Goal: Task Accomplishment & Management: Complete application form

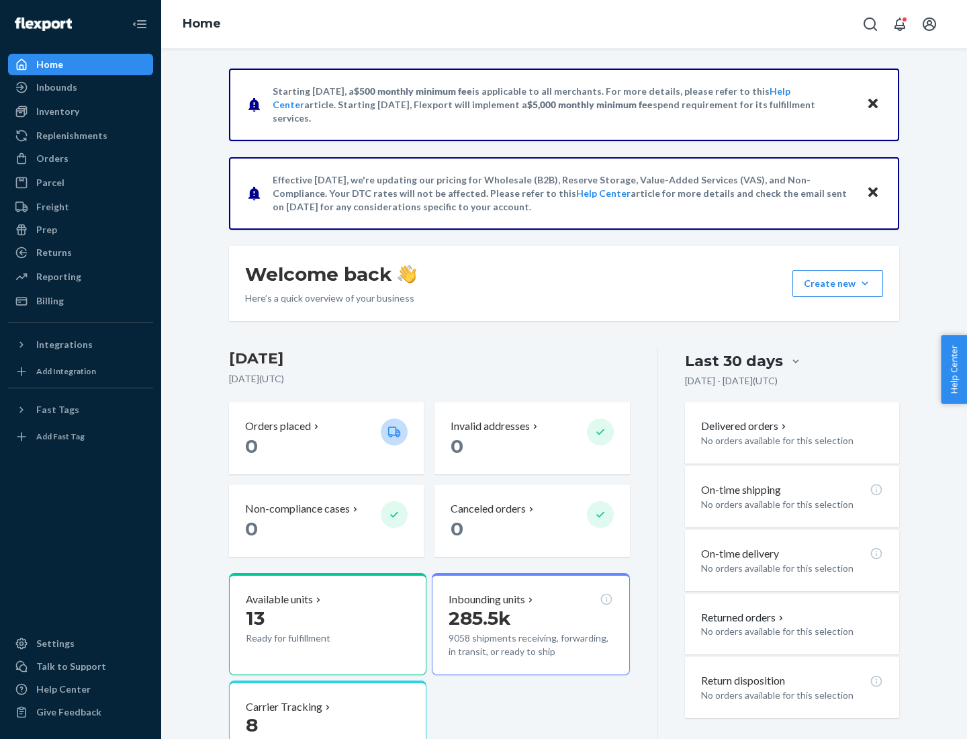
click at [865, 284] on button "Create new Create new inbound Create new order Create new product" at bounding box center [838, 283] width 91 height 27
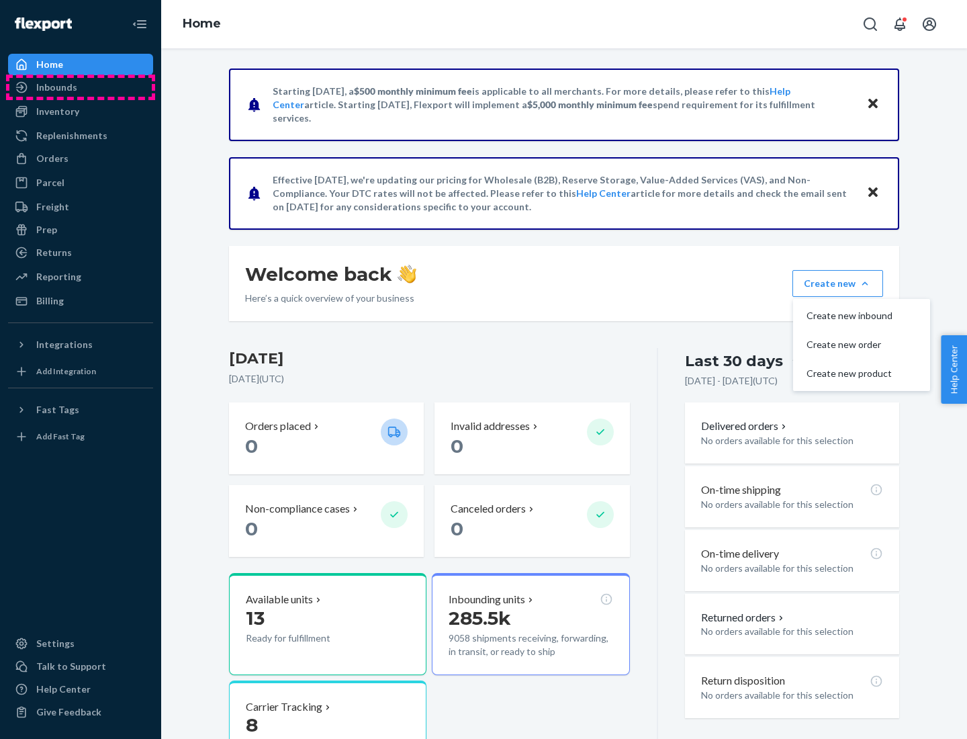
click at [81, 87] on div "Inbounds" at bounding box center [80, 87] width 142 height 19
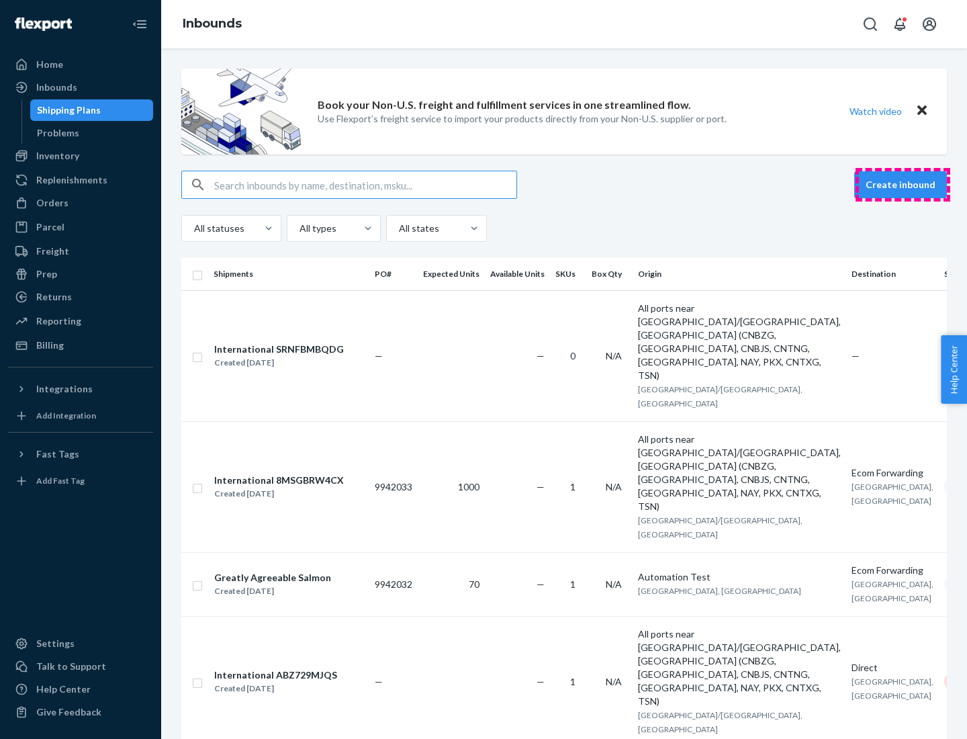
click at [903, 185] on button "Create inbound" at bounding box center [901, 184] width 93 height 27
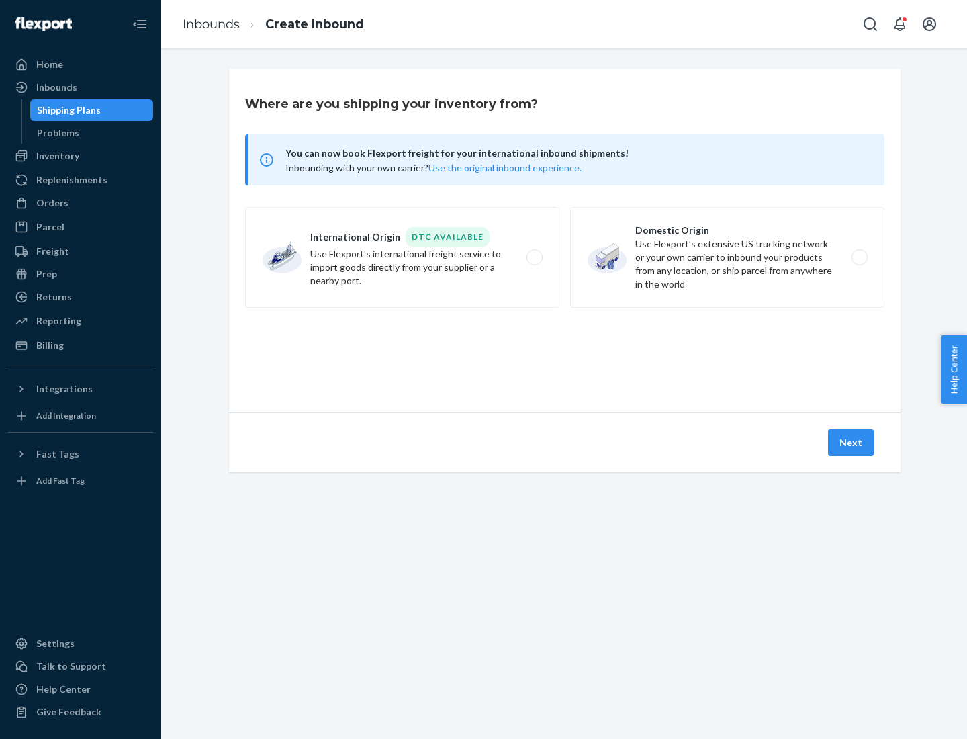
click at [728, 257] on label "Domestic Origin Use Flexport’s extensive US trucking network or your own carrie…" at bounding box center [727, 257] width 314 height 101
click at [859, 257] on input "Domestic Origin Use Flexport’s extensive US trucking network or your own carrie…" at bounding box center [863, 257] width 9 height 9
radio input "true"
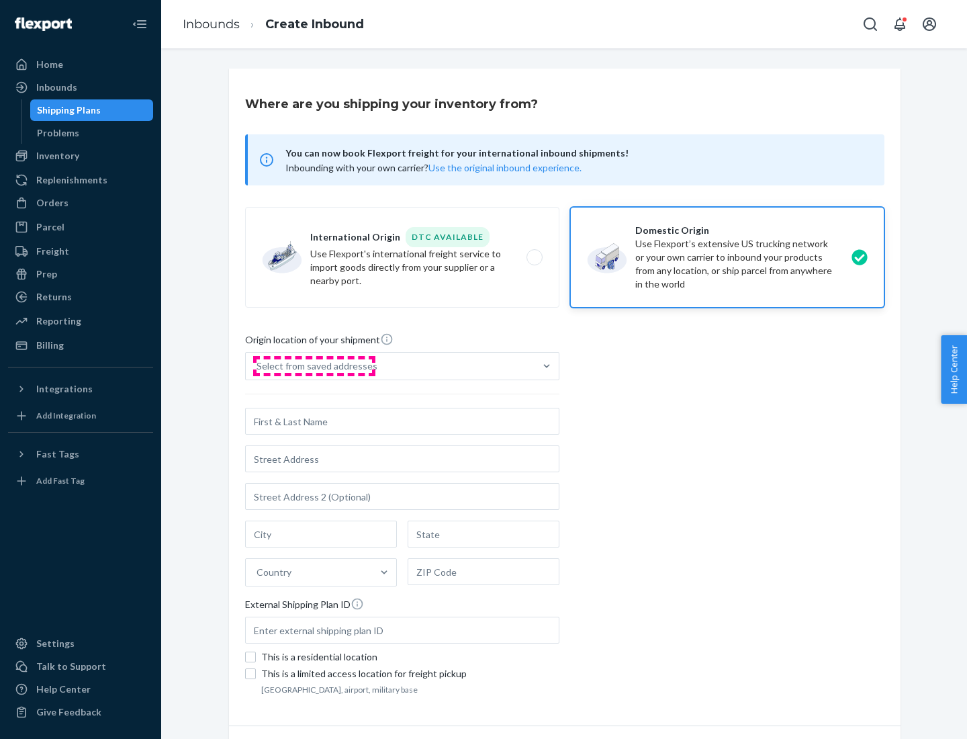
click at [314, 366] on div "Select from saved addresses" at bounding box center [317, 365] width 121 height 13
click at [258, 366] on input "Select from saved addresses" at bounding box center [257, 365] width 1 height 13
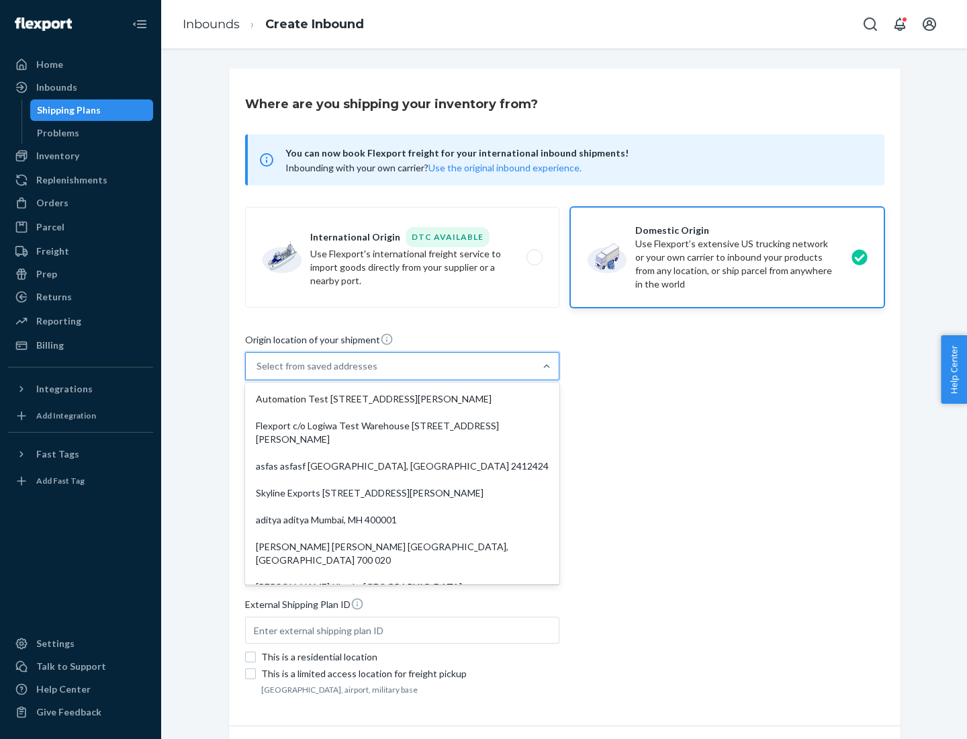
scroll to position [5, 0]
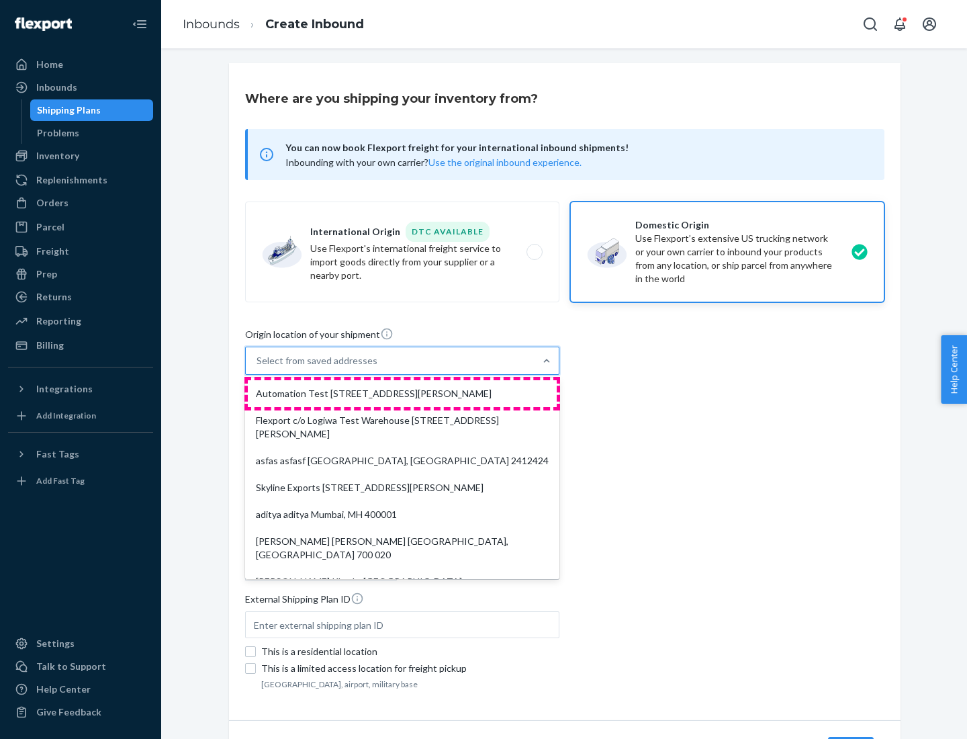
click at [402, 394] on div "Automation Test [STREET_ADDRESS][PERSON_NAME]" at bounding box center [402, 393] width 309 height 27
click at [258, 367] on input "option Automation Test [STREET_ADDRESS][PERSON_NAME]. 9 results available. Use …" at bounding box center [257, 360] width 1 height 13
type input "Automation Test"
type input "9th Floor"
type input "[GEOGRAPHIC_DATA]"
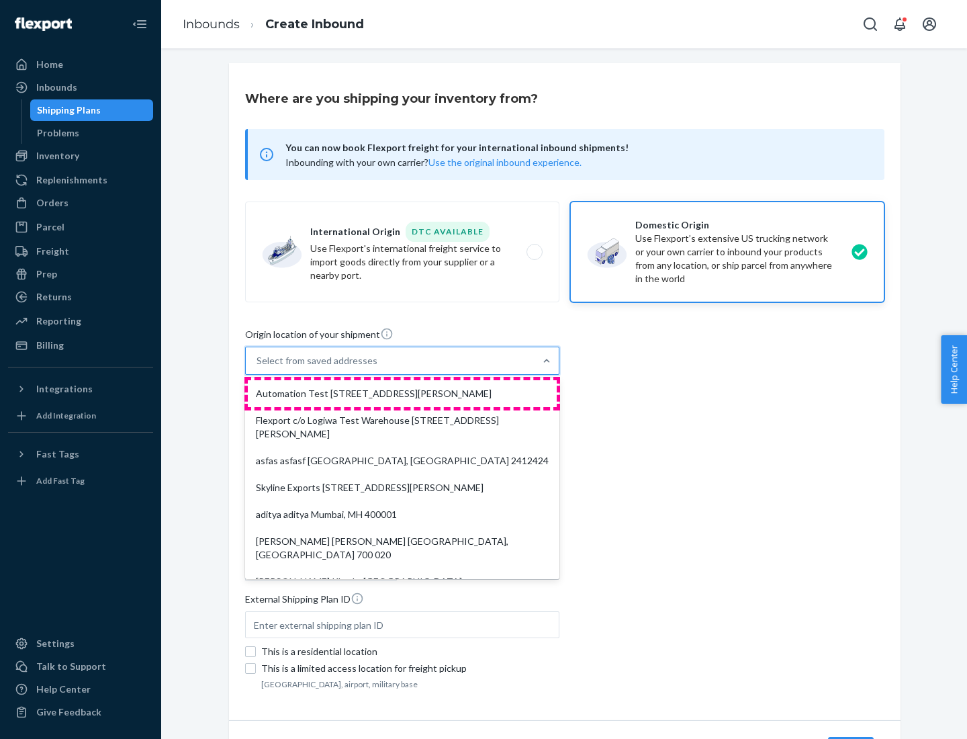
type input "CA"
type input "94104"
type input "[STREET_ADDRESS][PERSON_NAME]"
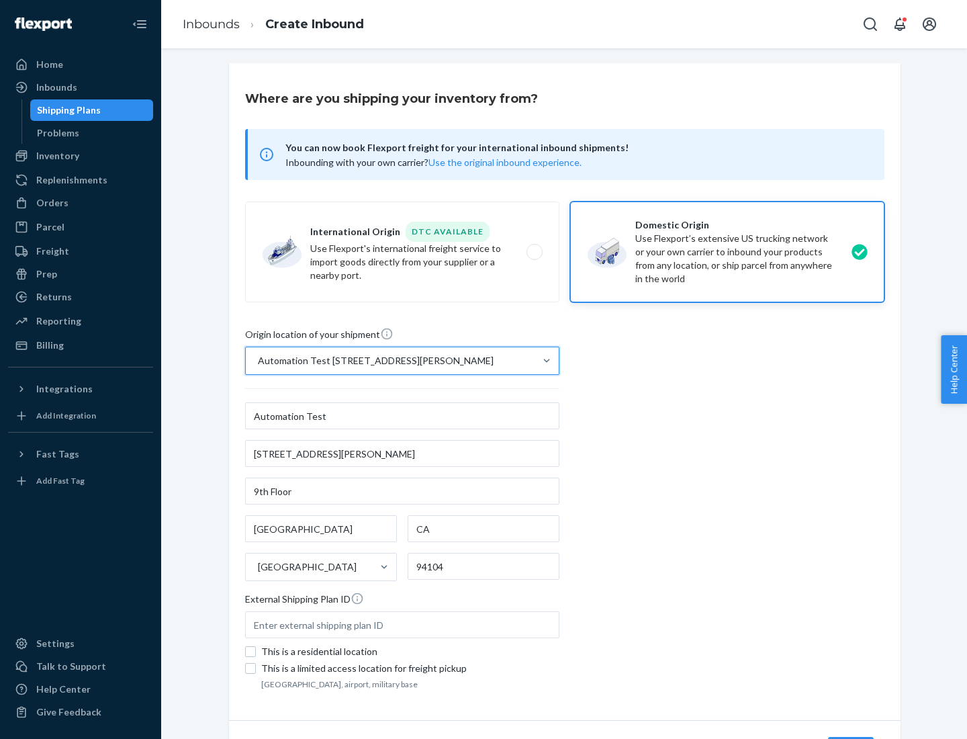
scroll to position [79, 0]
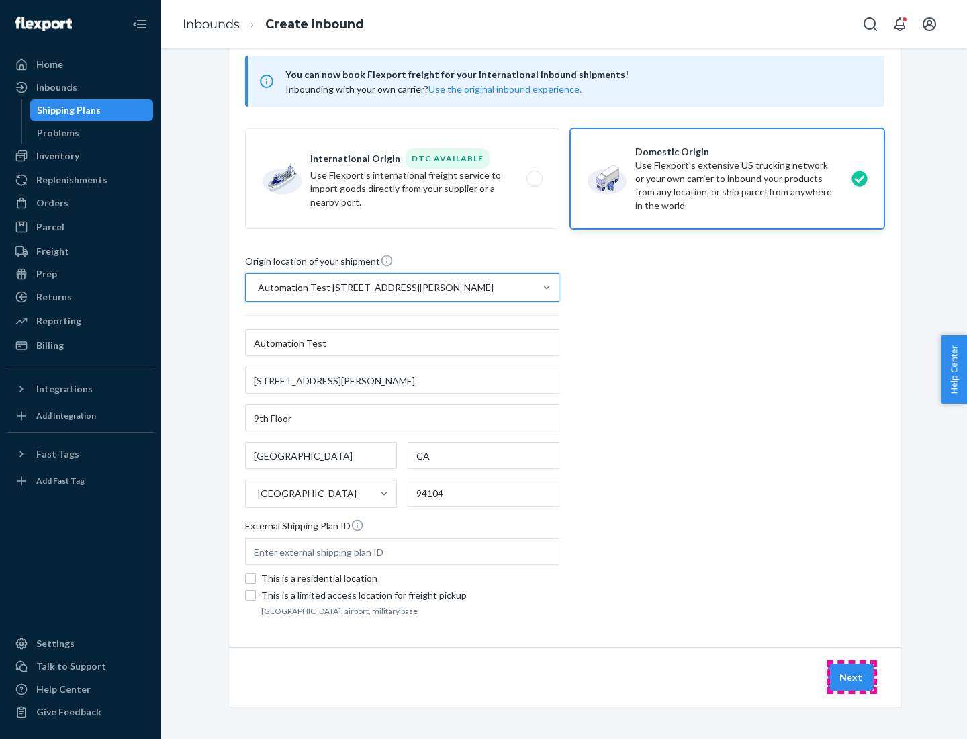
click at [852, 677] on button "Next" at bounding box center [851, 677] width 46 height 27
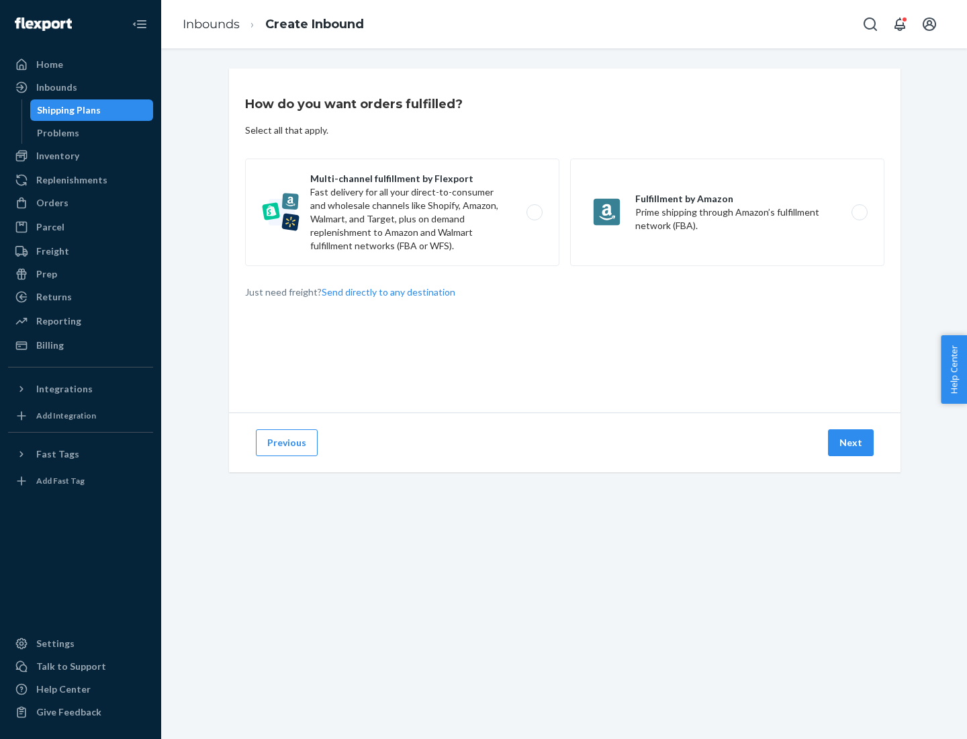
click at [402, 212] on label "Multi-channel fulfillment by Flexport Fast delivery for all your direct-to-cons…" at bounding box center [402, 212] width 314 height 107
click at [534, 212] on input "Multi-channel fulfillment by Flexport Fast delivery for all your direct-to-cons…" at bounding box center [538, 212] width 9 height 9
radio input "true"
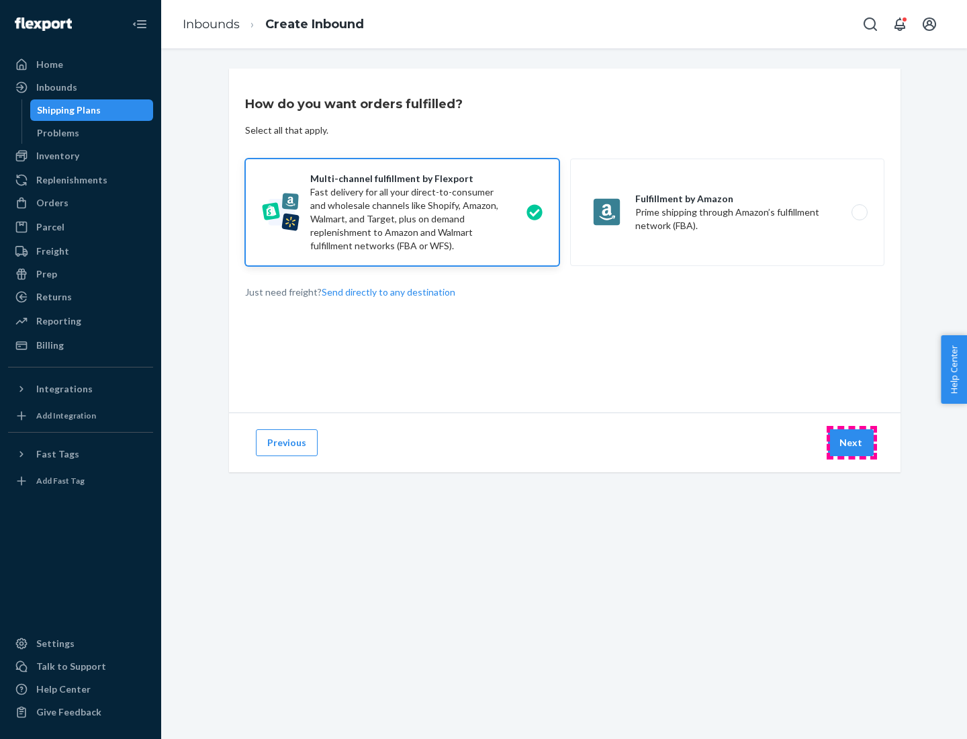
click at [852, 443] on button "Next" at bounding box center [851, 442] width 46 height 27
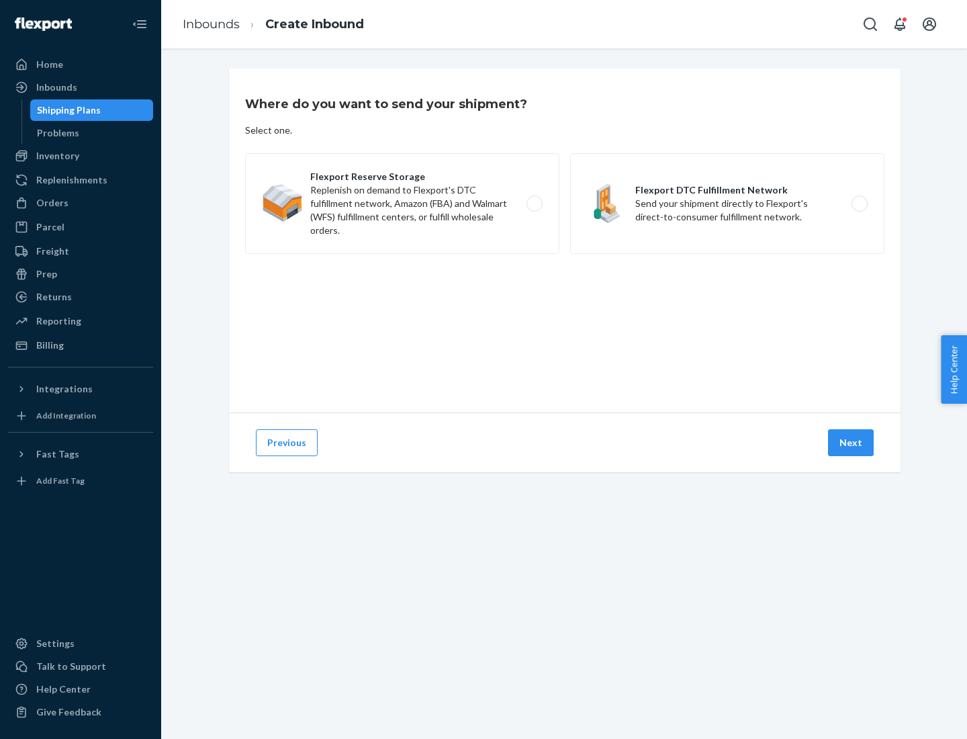
click at [728, 204] on label "Flexport DTC Fulfillment Network Send your shipment directly to Flexport's dire…" at bounding box center [727, 203] width 314 height 101
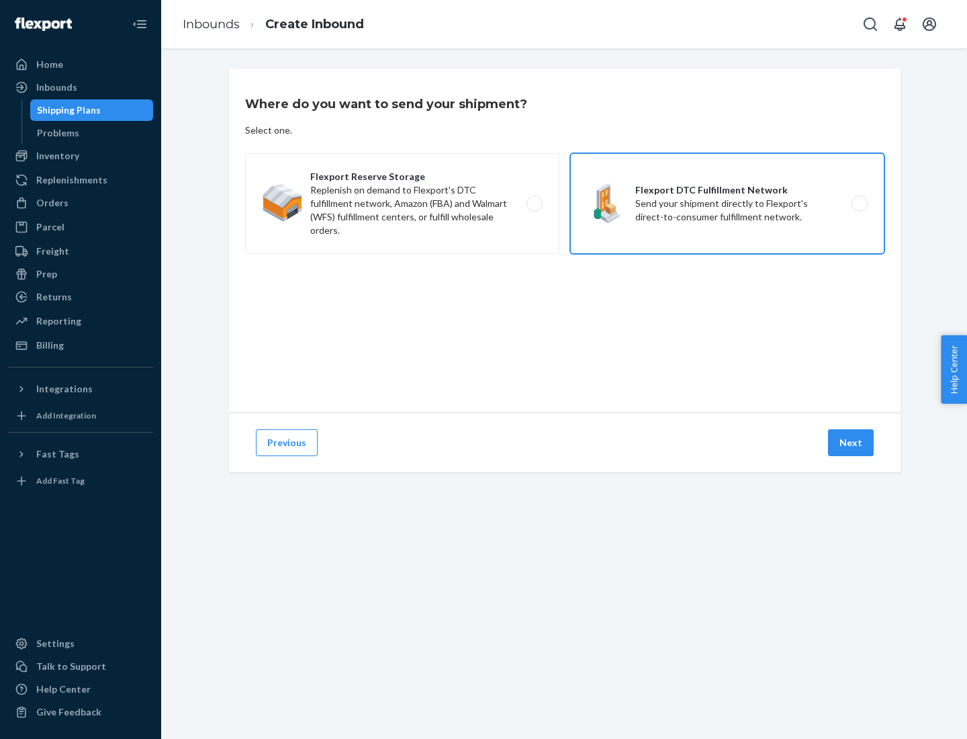
click at [859, 204] on input "Flexport DTC Fulfillment Network Send your shipment directly to Flexport's dire…" at bounding box center [863, 204] width 9 height 9
radio input "true"
click at [852, 443] on button "Next" at bounding box center [851, 442] width 46 height 27
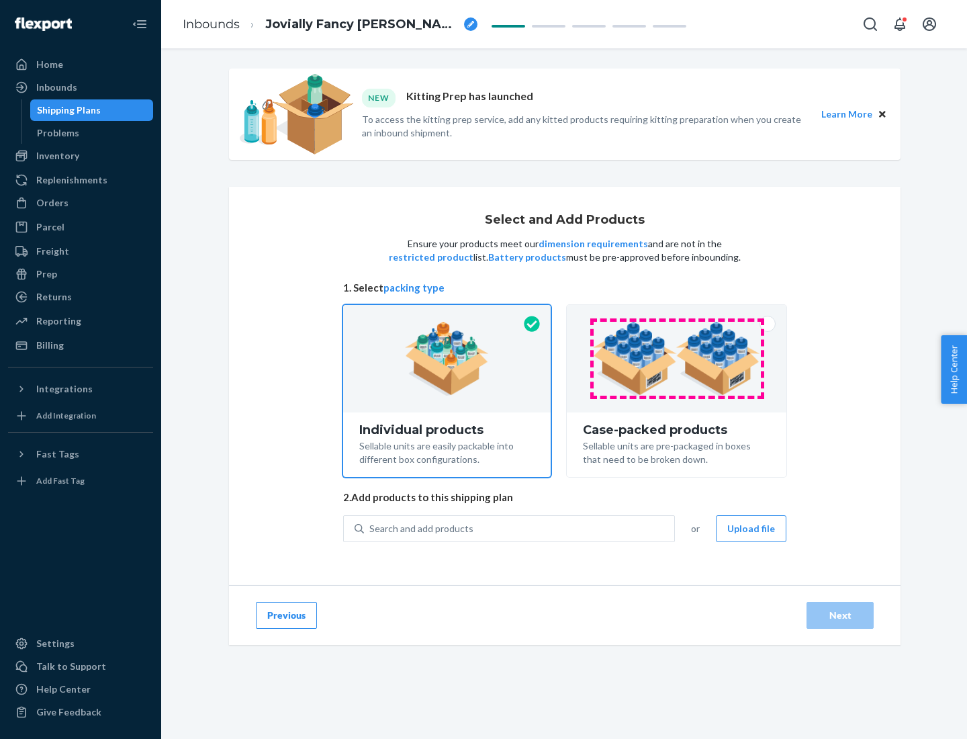
click at [677, 359] on img at bounding box center [676, 359] width 167 height 74
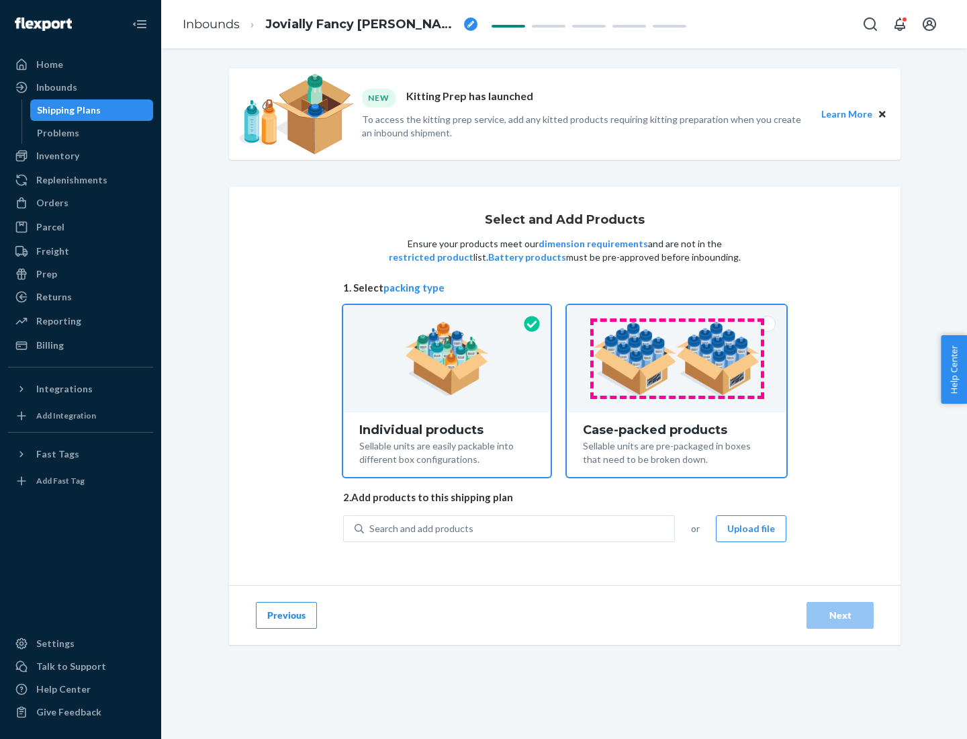
click at [677, 314] on input "Case-packed products Sellable units are pre-packaged in boxes that need to be b…" at bounding box center [676, 309] width 9 height 9
radio input "true"
radio input "false"
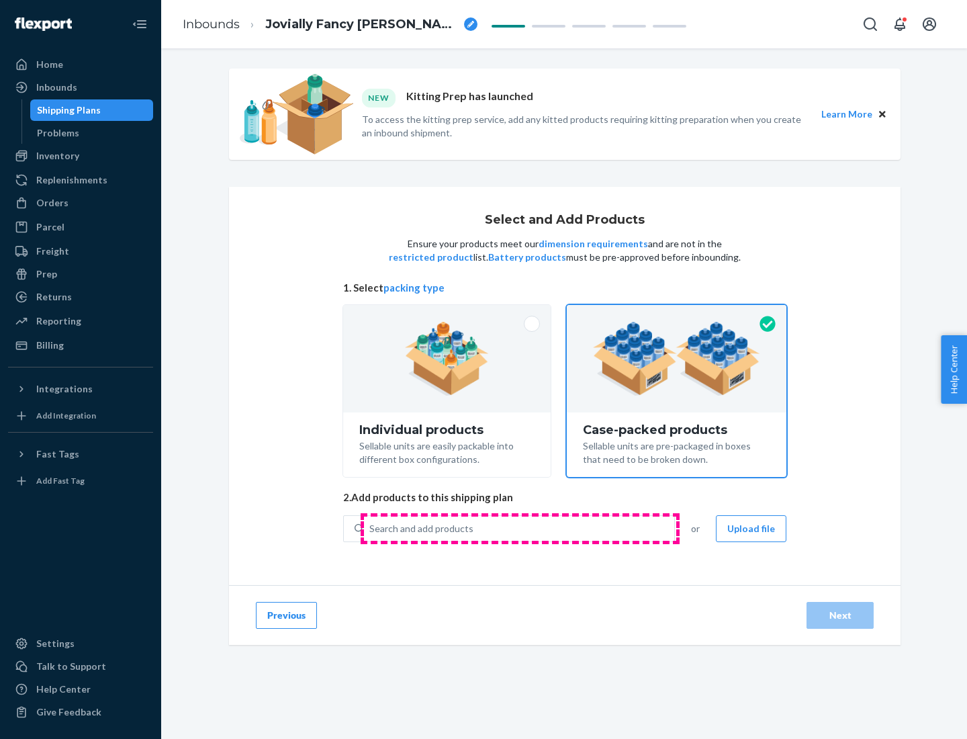
click at [520, 528] on div "Search and add products" at bounding box center [519, 529] width 310 height 24
click at [371, 528] on input "Search and add products" at bounding box center [370, 528] width 1 height 13
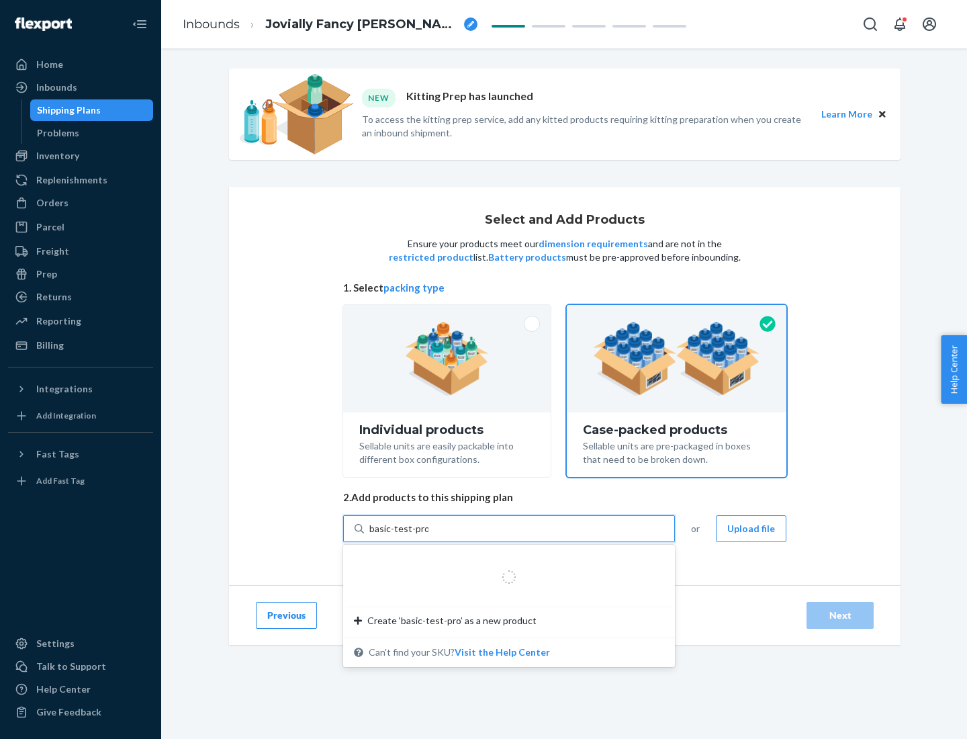
type input "basic-test-product-1"
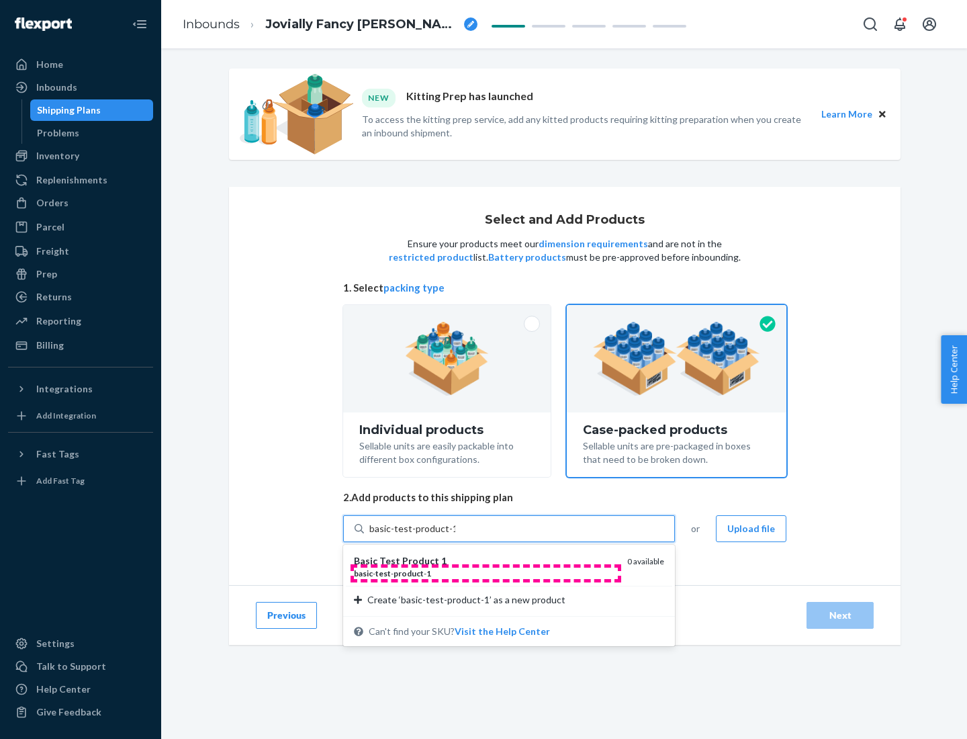
click at [486, 573] on div "basic - test - product - 1" at bounding box center [485, 573] width 263 height 11
click at [455, 535] on input "basic-test-product-1" at bounding box center [413, 528] width 86 height 13
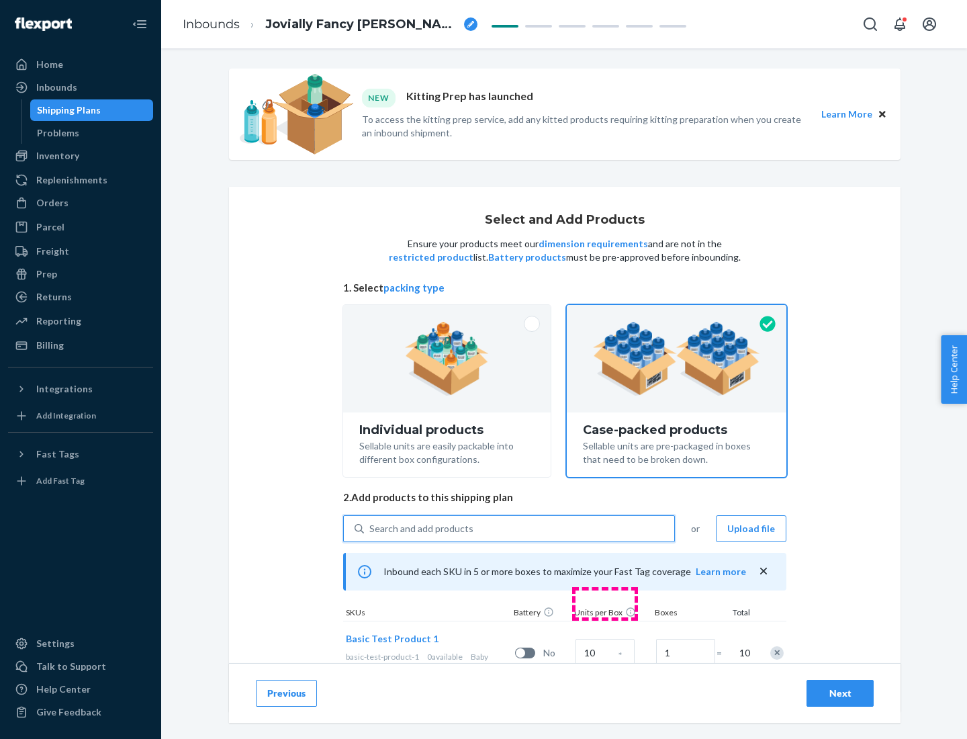
scroll to position [48, 0]
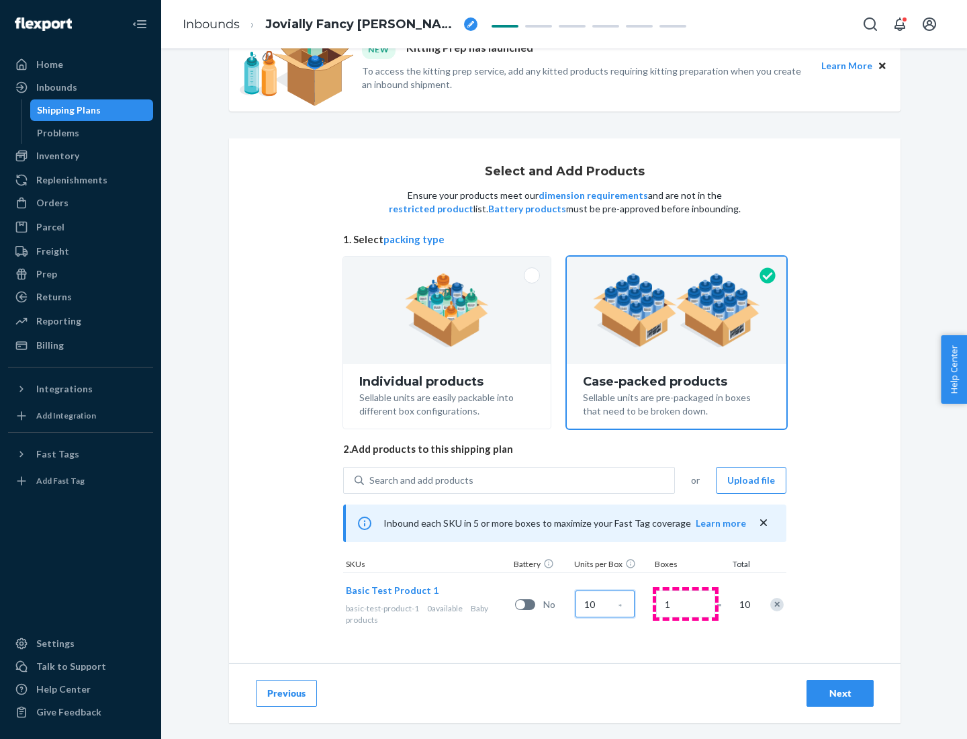
type input "10"
type input "7"
click at [840, 693] on div "Next" at bounding box center [840, 693] width 44 height 13
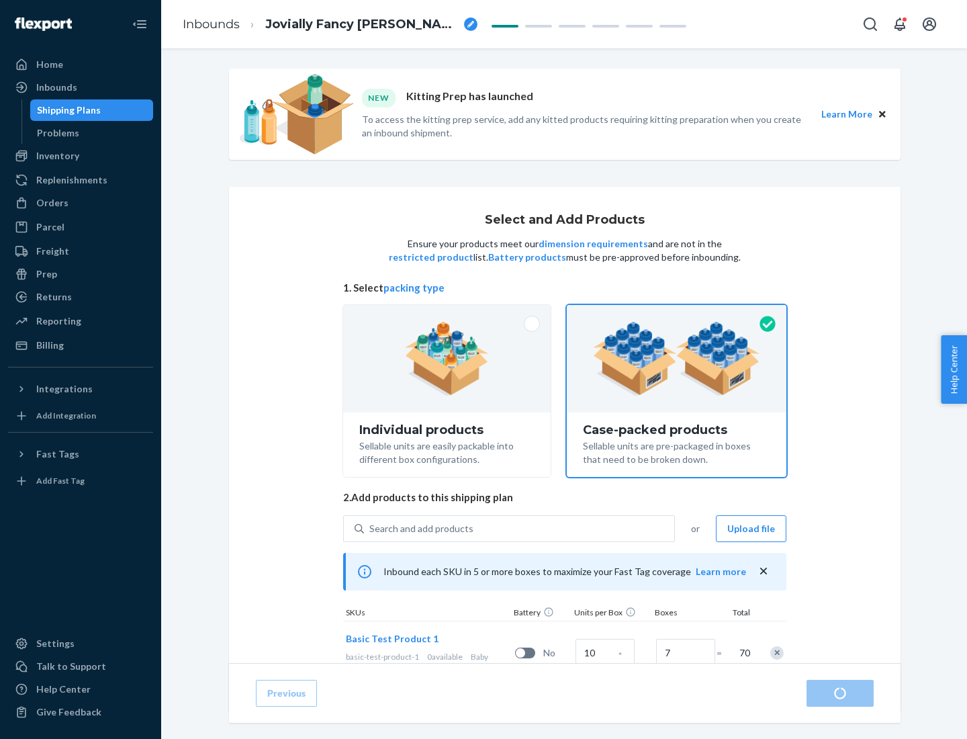
radio input "true"
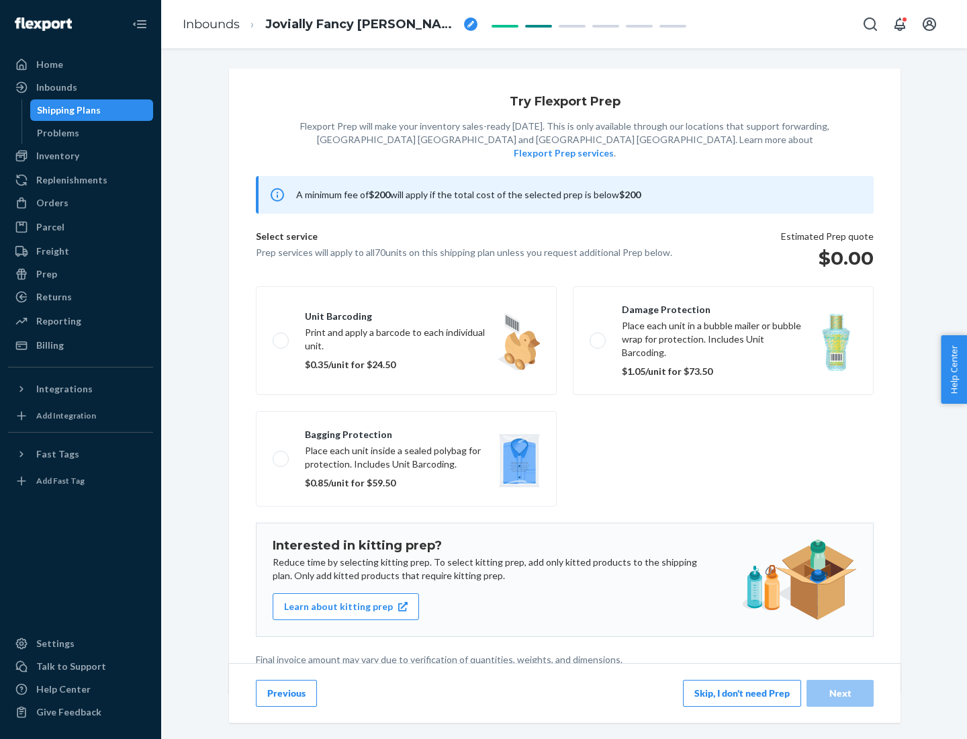
scroll to position [3, 0]
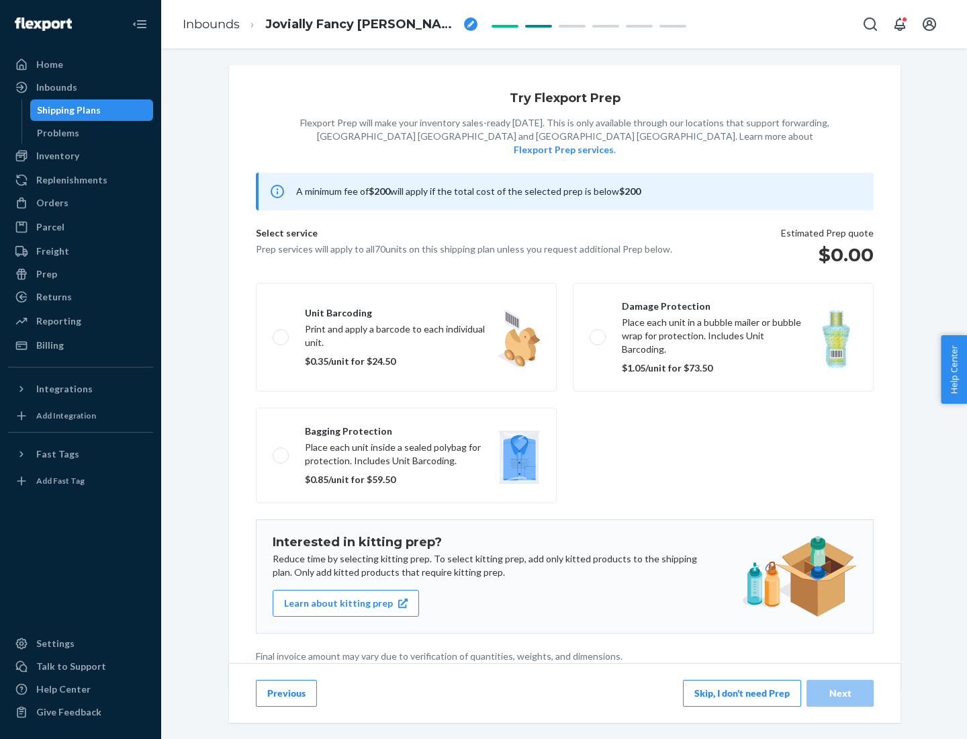
click at [406, 428] on label "Bagging protection Place each unit inside a sealed polybag for protection. Incl…" at bounding box center [406, 455] width 301 height 95
click at [281, 451] on input "Bagging protection Place each unit inside a sealed polybag for protection. Incl…" at bounding box center [277, 455] width 9 height 9
checkbox input "true"
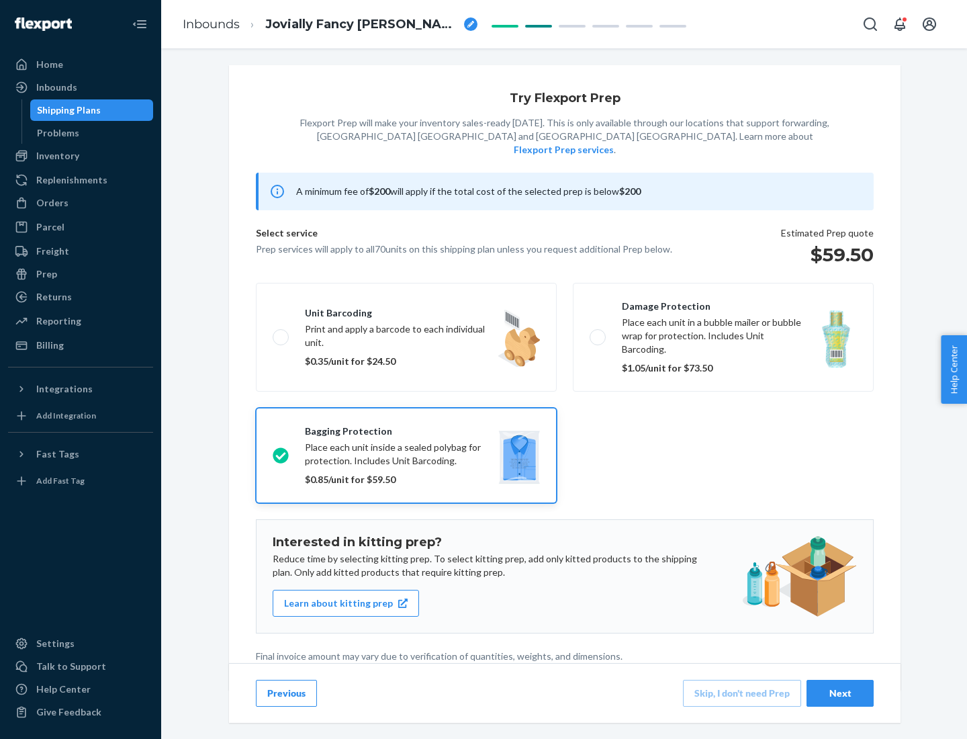
click at [840, 693] on div "Next" at bounding box center [840, 693] width 44 height 13
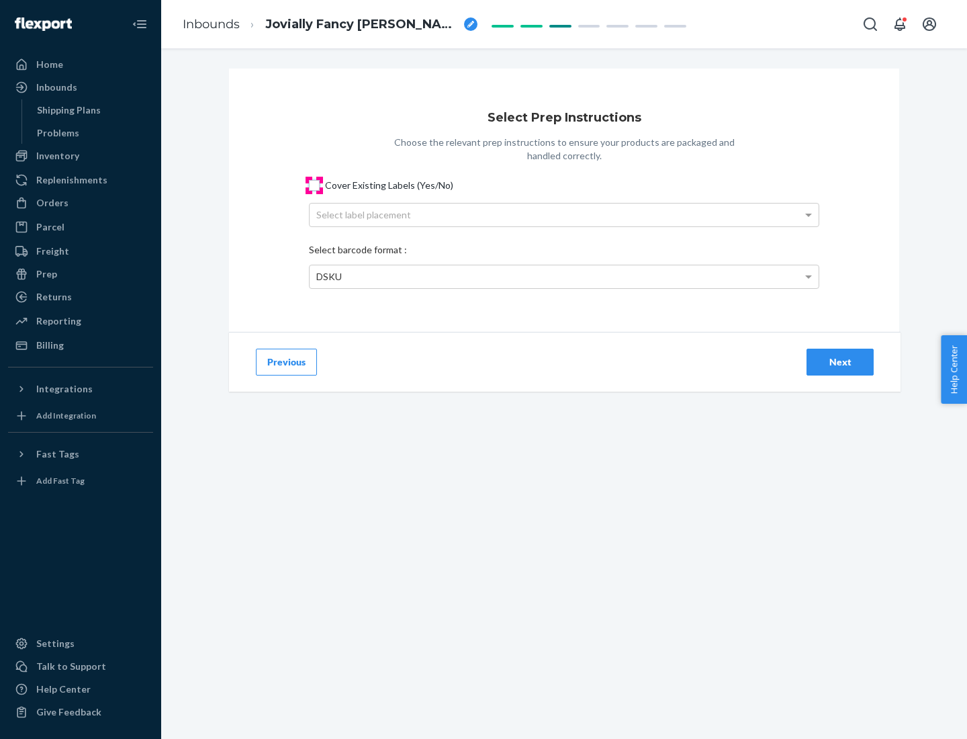
click at [314, 185] on input "Cover Existing Labels (Yes/No)" at bounding box center [314, 185] width 11 height 11
checkbox input "true"
click at [564, 214] on div "Select label placement" at bounding box center [564, 215] width 509 height 23
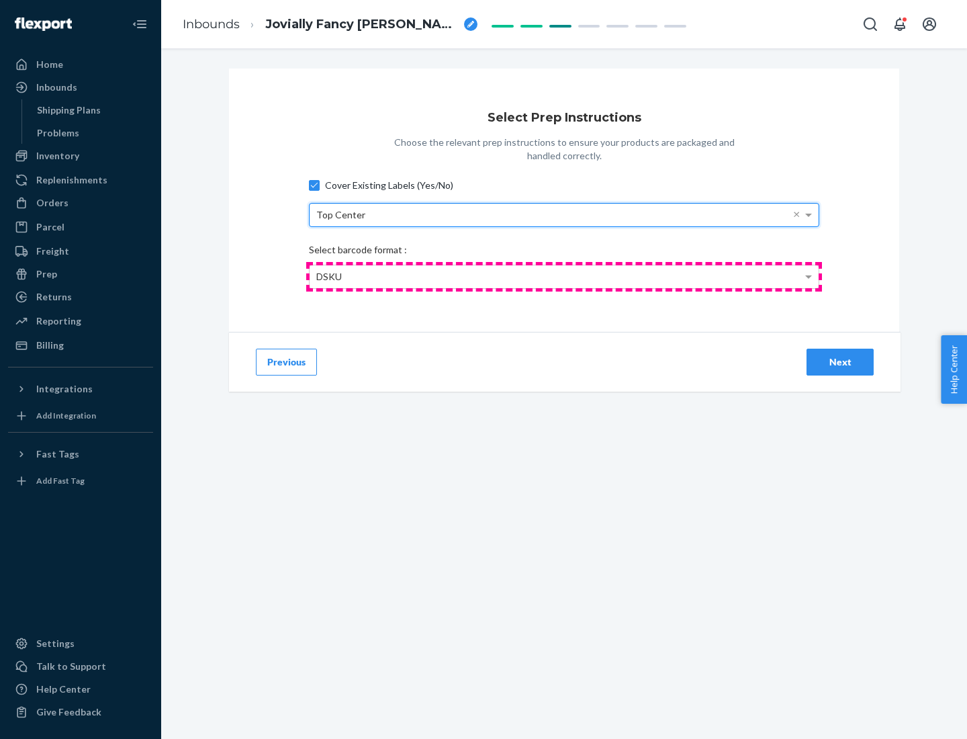
click at [564, 276] on div "DSKU" at bounding box center [564, 276] width 509 height 23
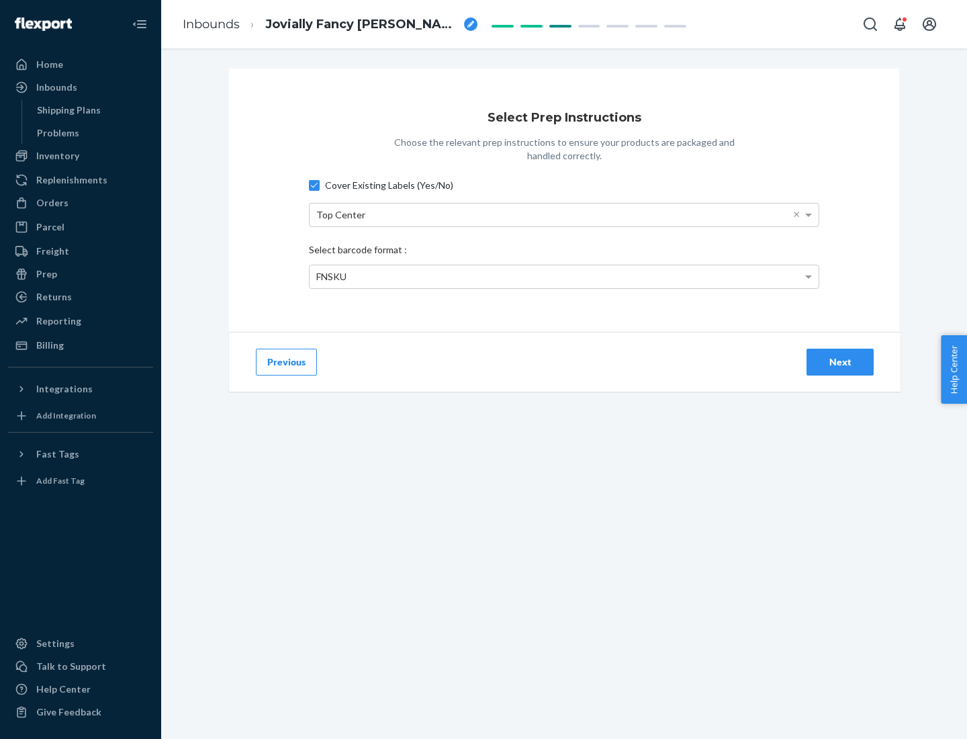
click at [840, 361] on div "Next" at bounding box center [840, 361] width 44 height 13
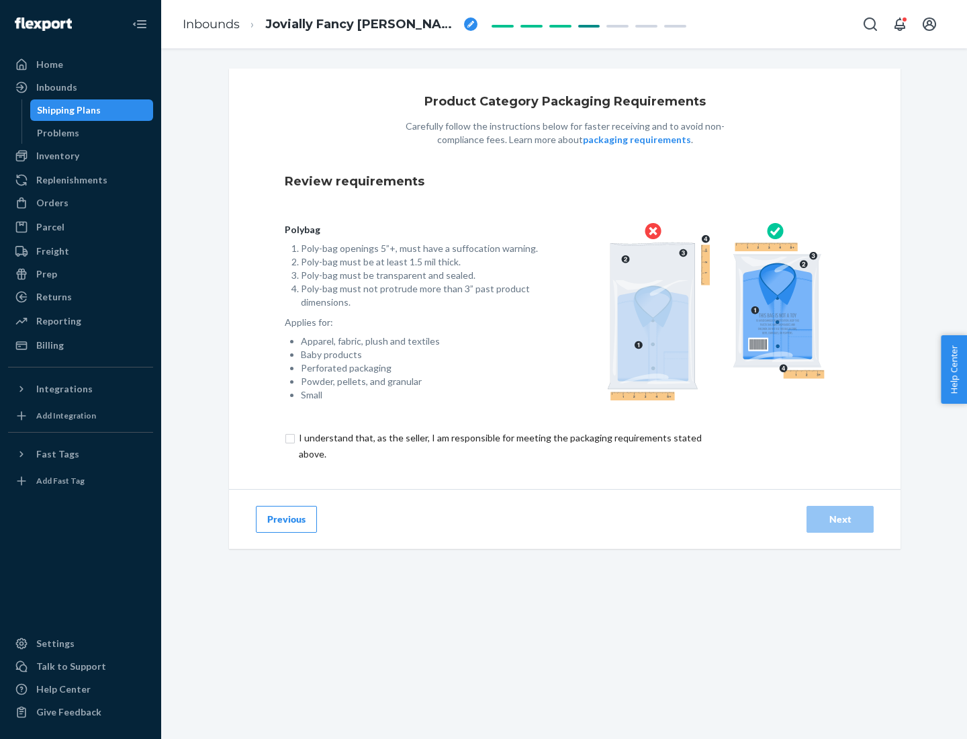
click at [499, 445] on input "checkbox" at bounding box center [508, 446] width 447 height 32
checkbox input "true"
click at [840, 519] on div "Next" at bounding box center [840, 519] width 44 height 13
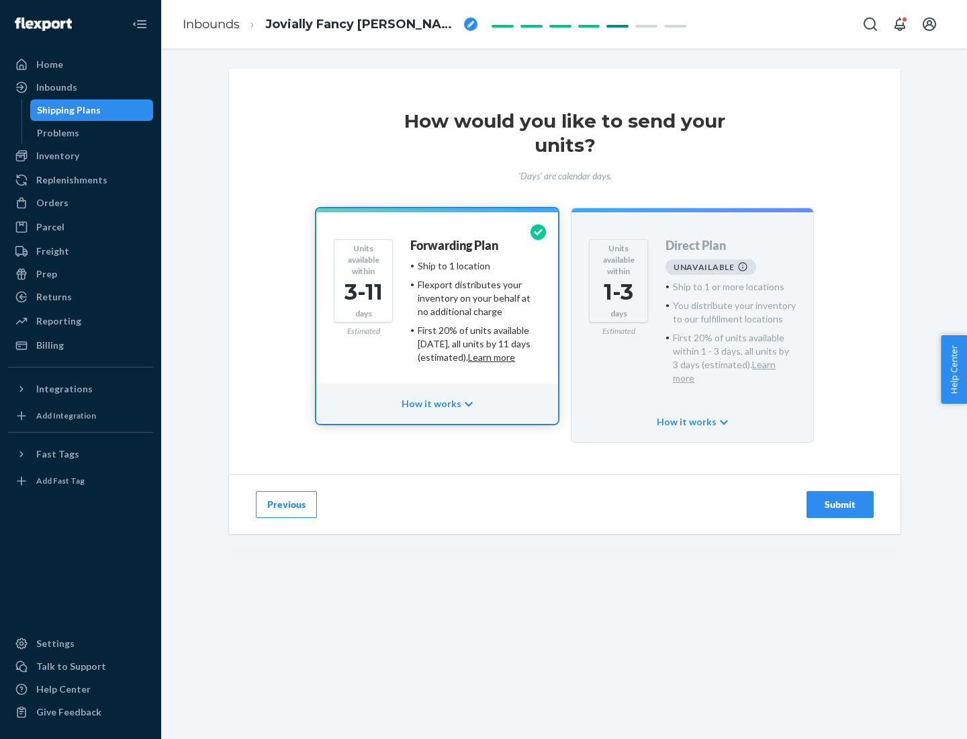
click at [455, 245] on h4 "Forwarding Plan" at bounding box center [454, 245] width 88 height 13
click at [840, 498] on div "Submit" at bounding box center [840, 504] width 44 height 13
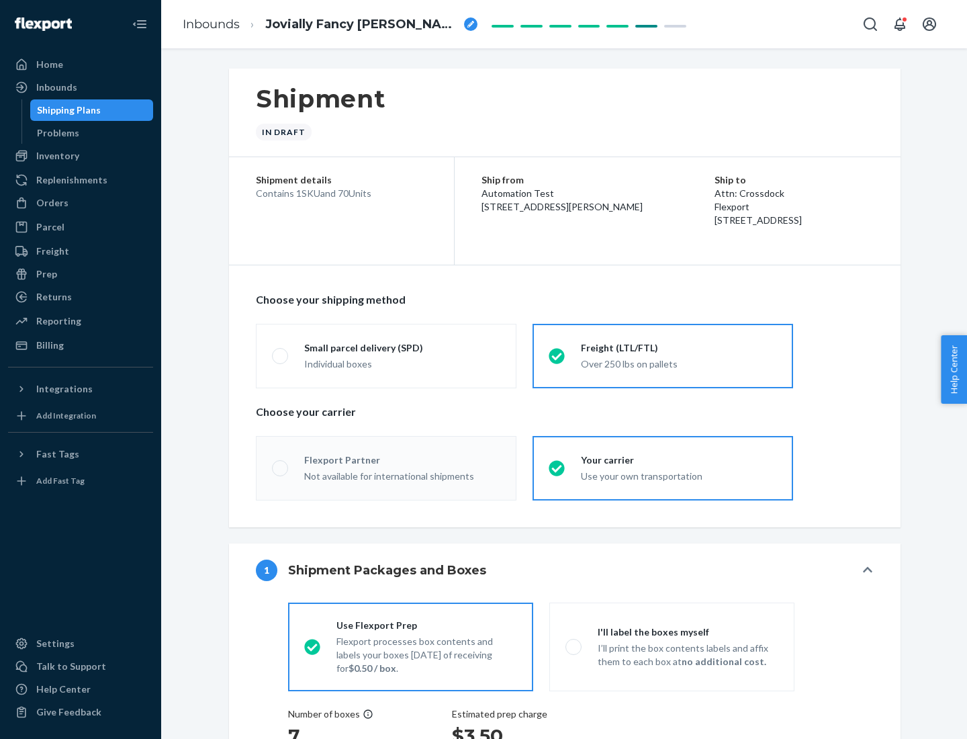
radio input "true"
radio input "false"
radio input "true"
radio input "false"
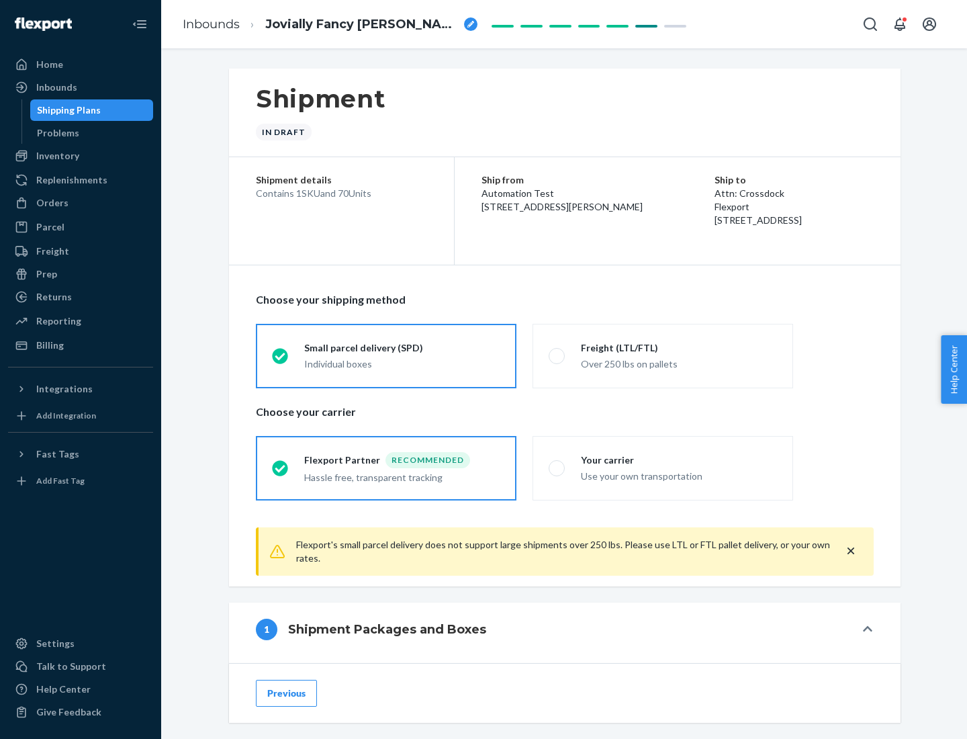
click at [402, 363] on div "Individual boxes" at bounding box center [402, 363] width 196 height 13
click at [281, 360] on input "Small parcel delivery (SPD) Individual boxes" at bounding box center [276, 355] width 9 height 9
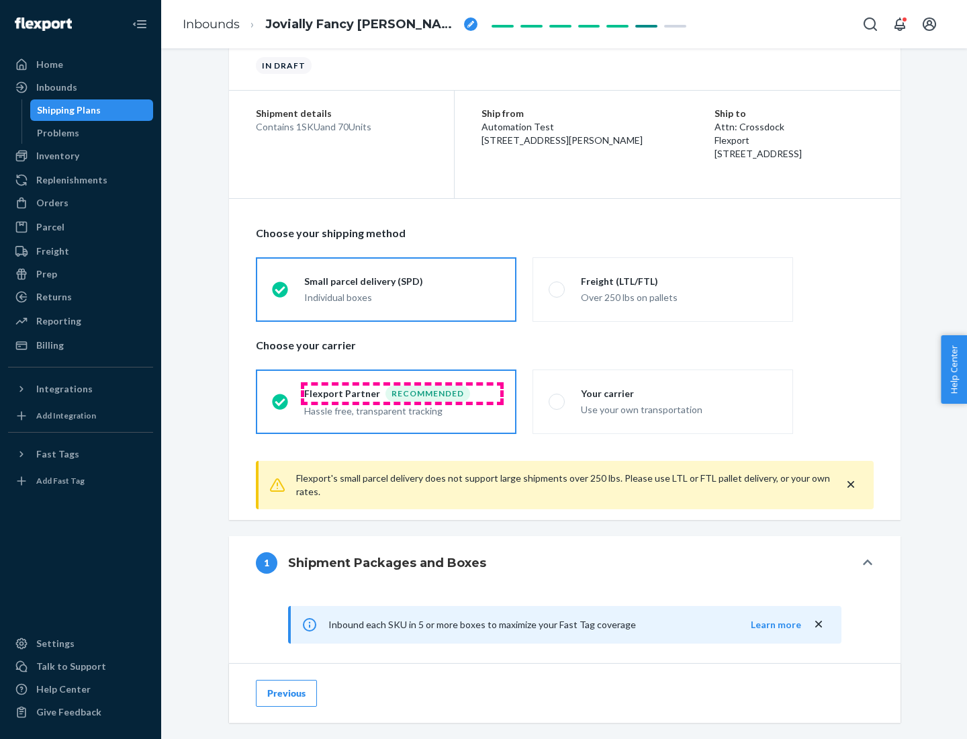
click at [402, 393] on div "Recommended" at bounding box center [428, 394] width 85 height 16
click at [281, 397] on input "Flexport Partner Recommended Hassle free, transparent tracking" at bounding box center [276, 401] width 9 height 9
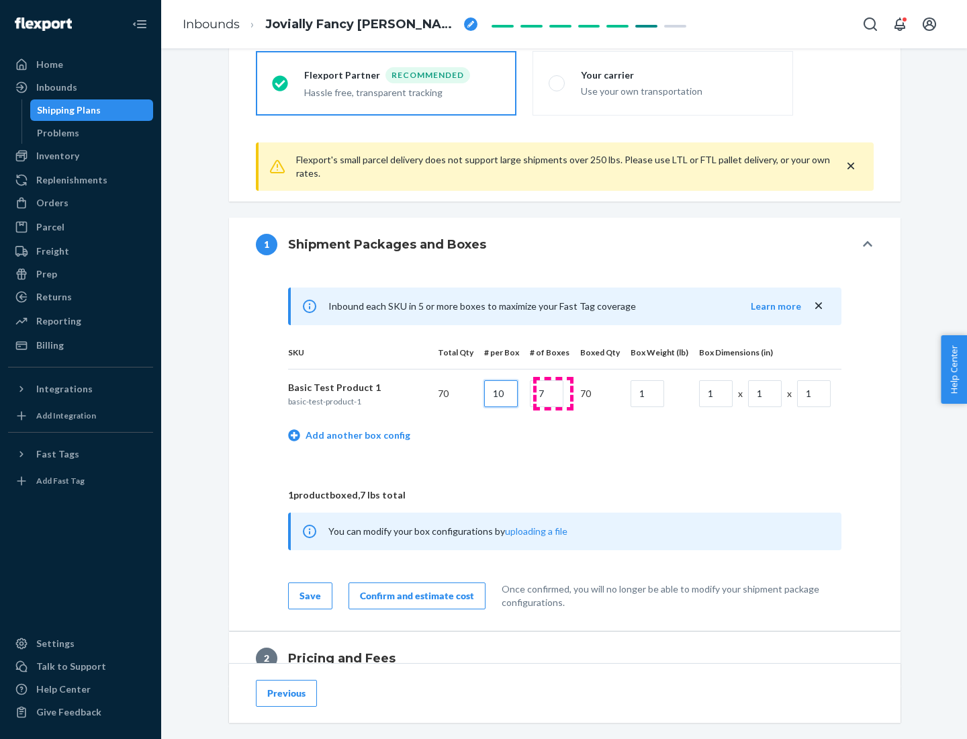
type input "10"
type input "7"
type input "1"
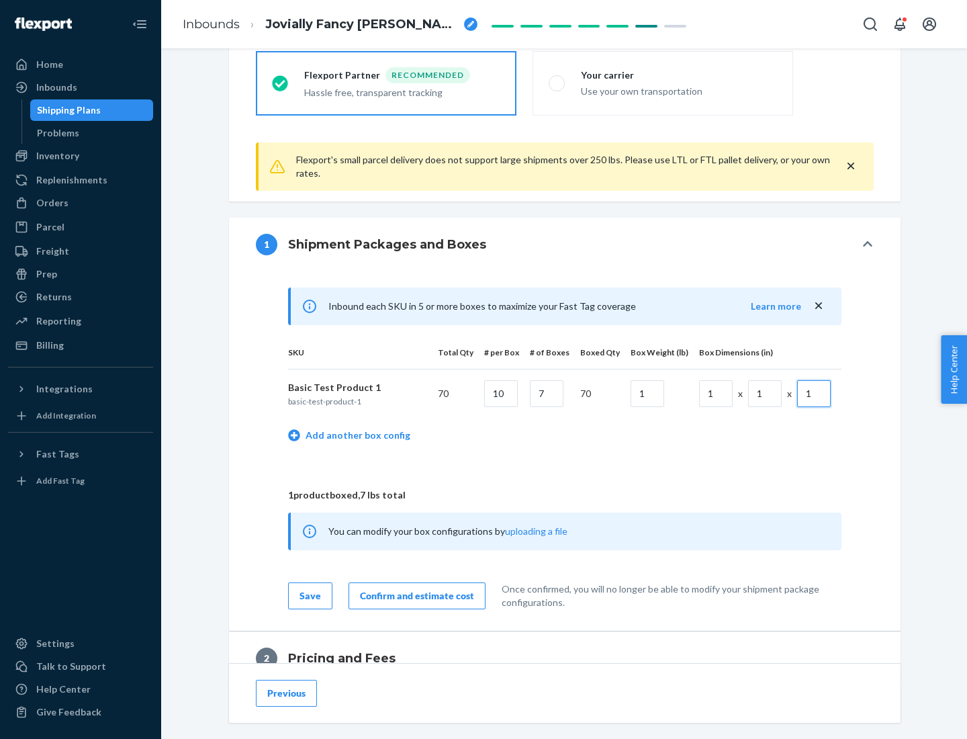
scroll to position [587, 0]
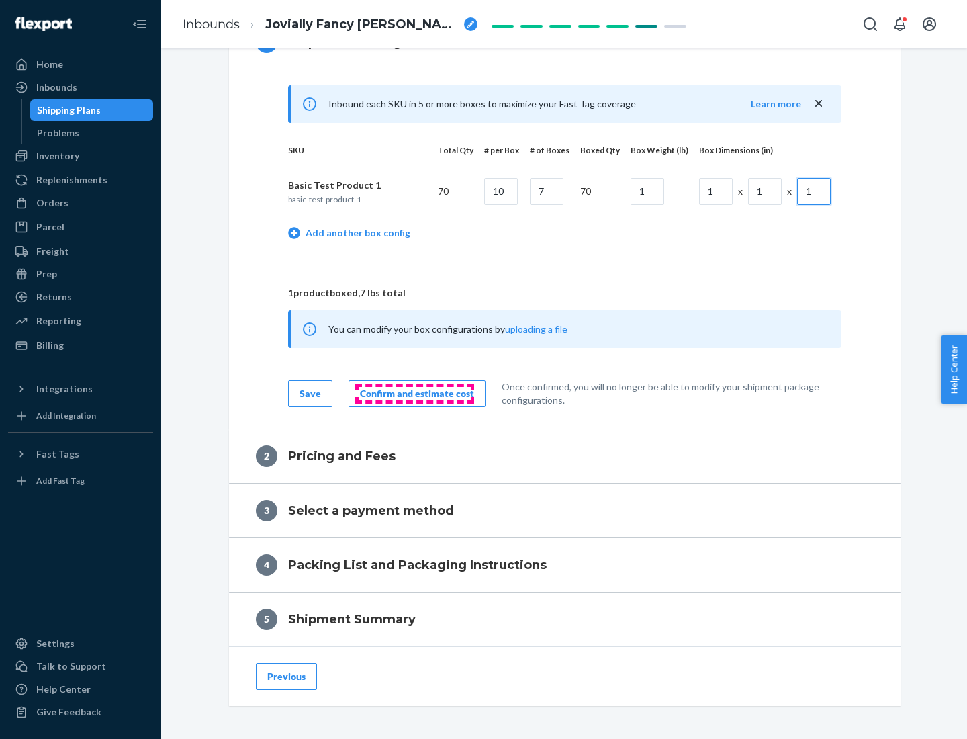
type input "1"
click at [415, 393] on div "Confirm and estimate cost" at bounding box center [417, 393] width 114 height 13
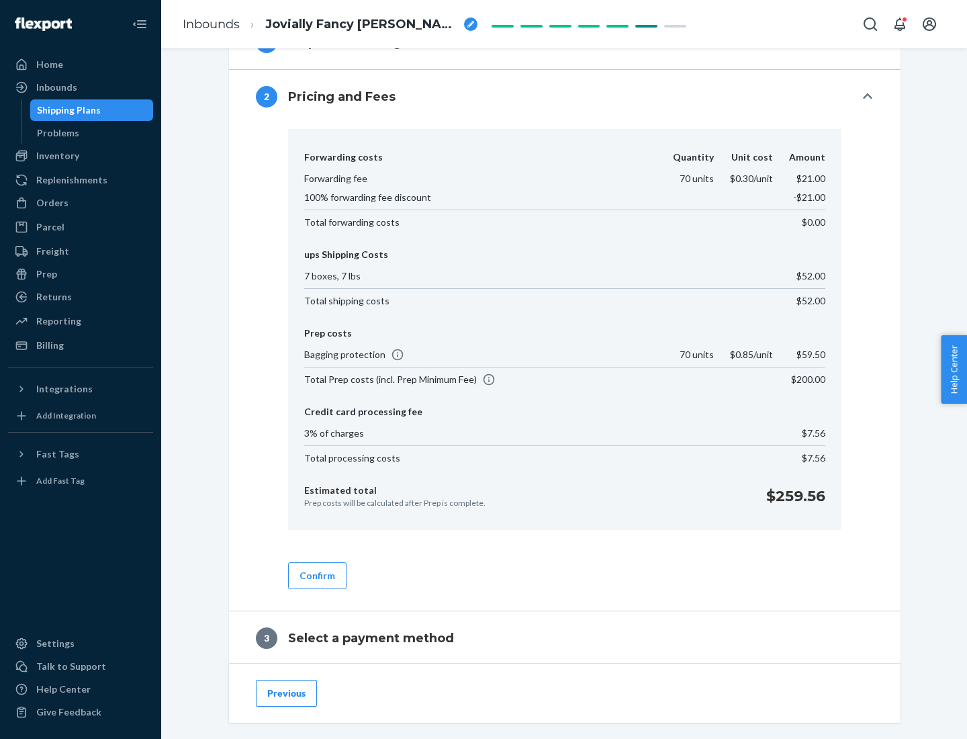
scroll to position [769, 0]
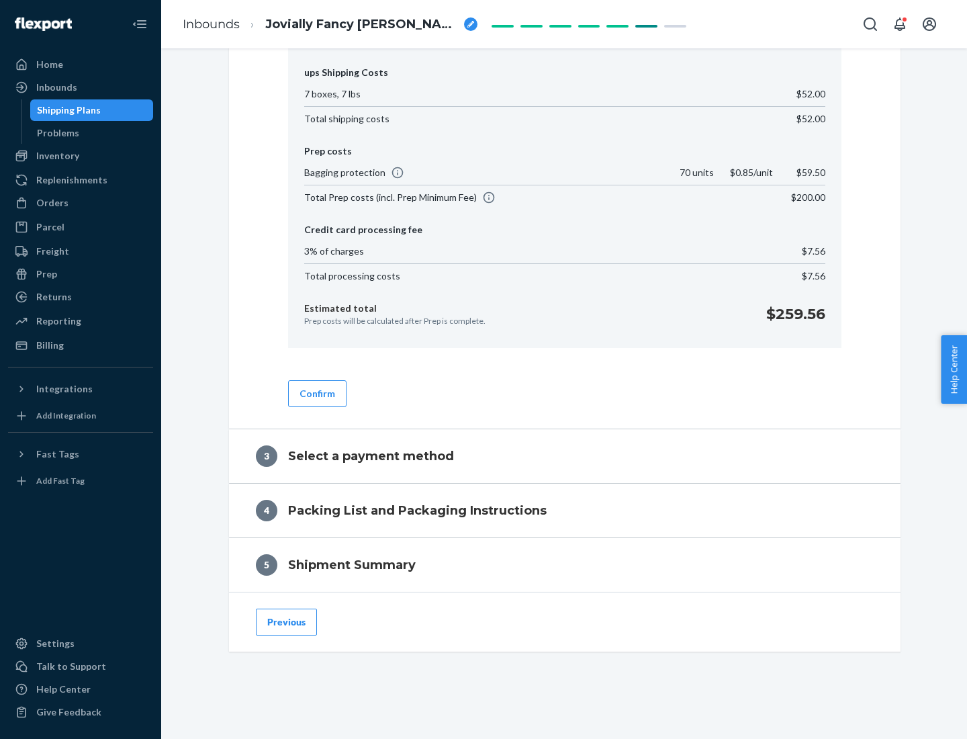
click at [316, 393] on button "Confirm" at bounding box center [317, 393] width 58 height 27
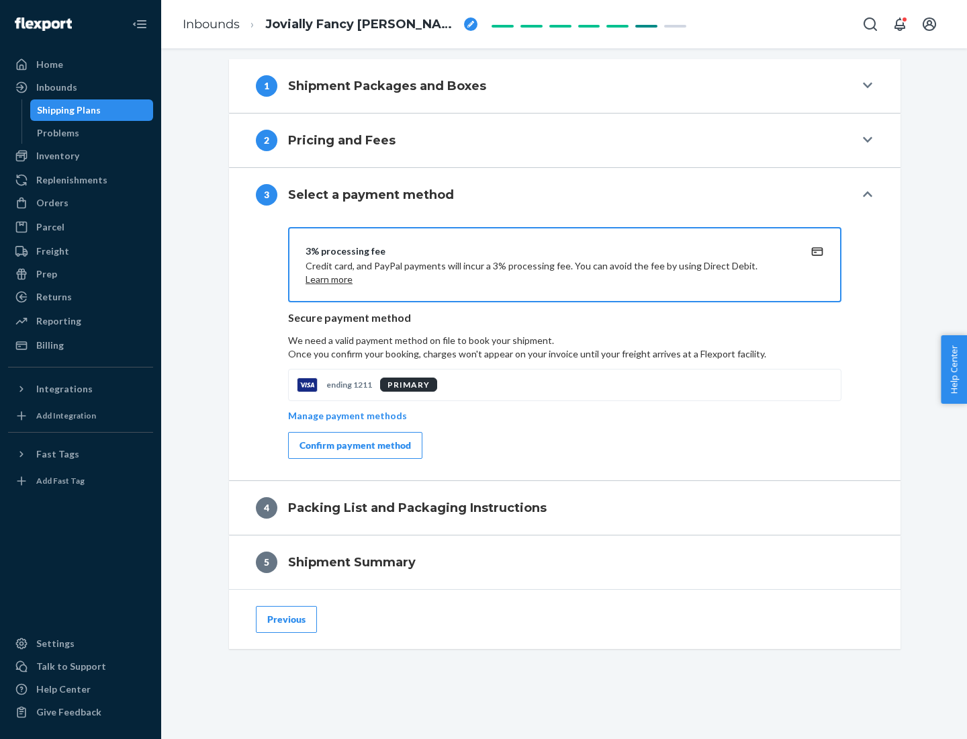
scroll to position [544, 0]
click at [354, 445] on div "Confirm payment method" at bounding box center [356, 445] width 112 height 13
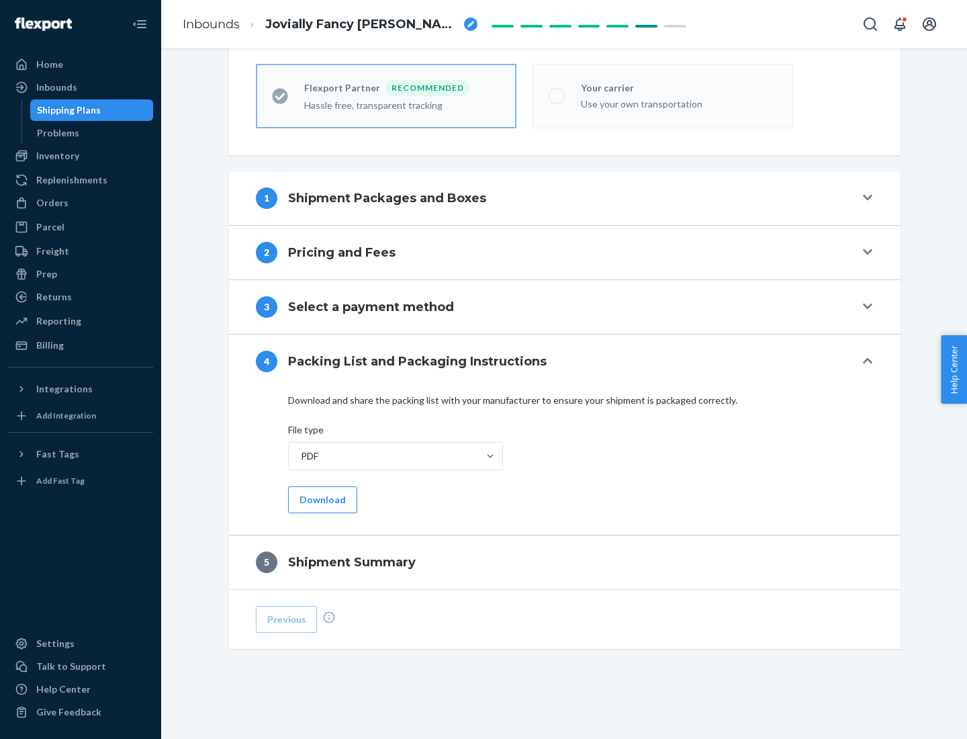
scroll to position [372, 0]
click at [321, 499] on button "Download" at bounding box center [322, 499] width 69 height 27
